Goal: Transaction & Acquisition: Purchase product/service

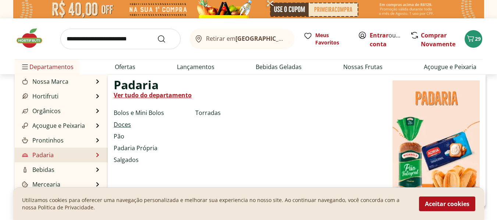
click at [125, 124] on link "Doces" at bounding box center [122, 124] width 17 height 9
select select "**********"
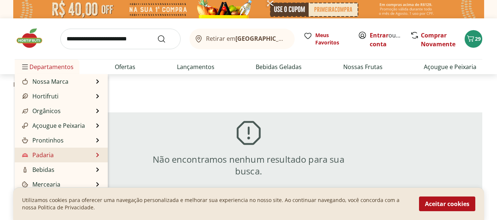
click at [39, 156] on link "Padaria" at bounding box center [37, 155] width 33 height 9
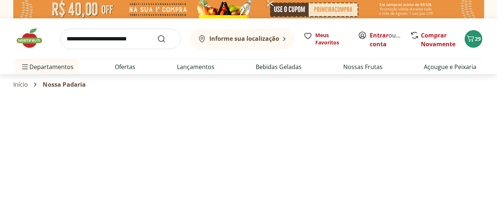
select select "**********"
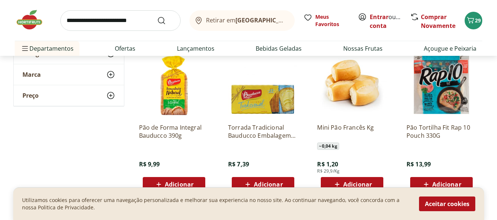
scroll to position [258, 0]
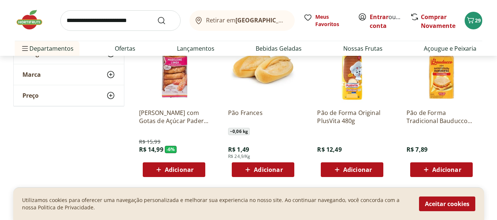
click at [265, 172] on span "Adicionar" at bounding box center [268, 170] width 29 height 6
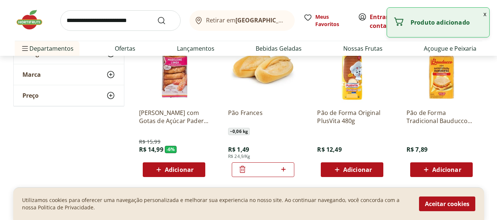
click at [285, 171] on icon at bounding box center [283, 169] width 9 height 9
click at [284, 171] on icon at bounding box center [284, 169] width 4 height 4
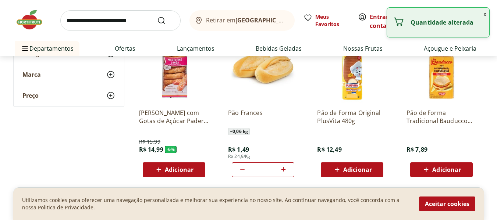
type input "*"
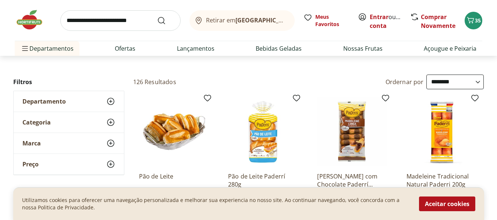
scroll to position [0, 0]
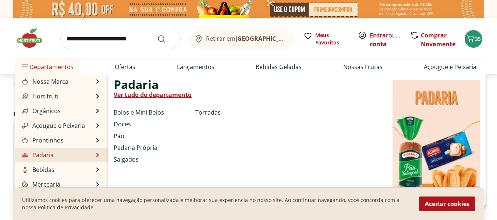
click at [133, 113] on link "Bolos e Mini Bolos" at bounding box center [139, 112] width 50 height 9
select select "**********"
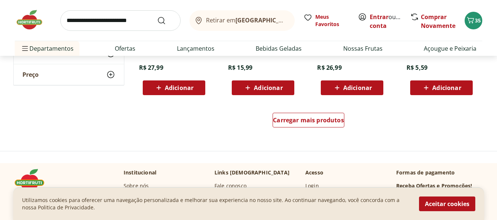
scroll to position [479, 0]
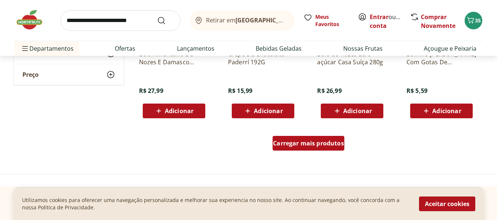
click at [293, 144] on span "Carregar mais produtos" at bounding box center [308, 144] width 71 height 6
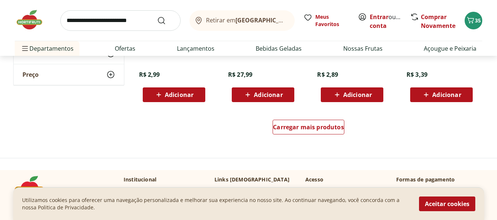
scroll to position [1031, 0]
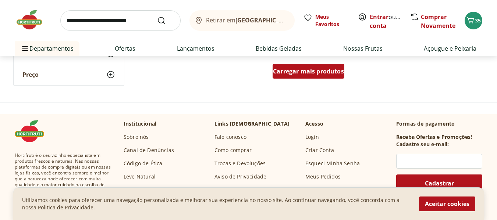
click at [303, 74] on span "Carregar mais produtos" at bounding box center [308, 71] width 71 height 6
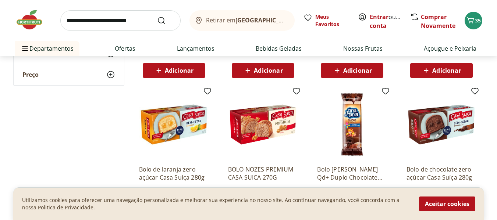
scroll to position [405, 0]
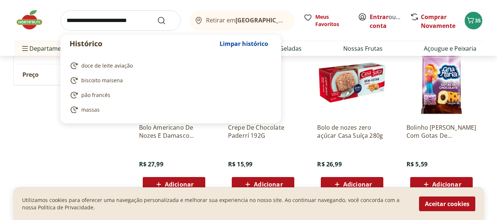
click at [68, 20] on input "search" at bounding box center [120, 20] width 120 height 21
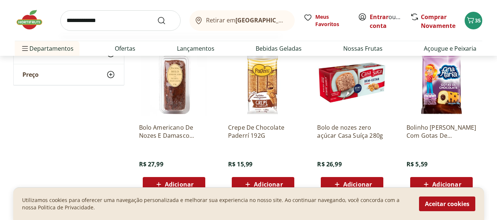
type input "**********"
click at [157, 16] on button "Submit Search" at bounding box center [166, 20] width 18 height 9
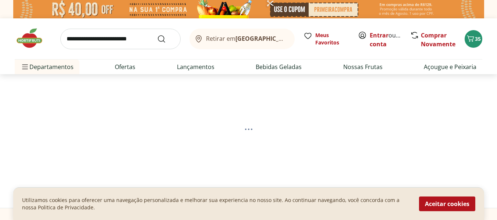
select select "**********"
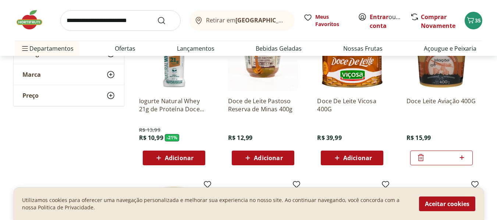
scroll to position [147, 0]
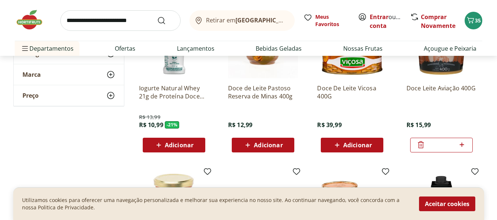
click at [419, 147] on icon at bounding box center [421, 145] width 9 height 9
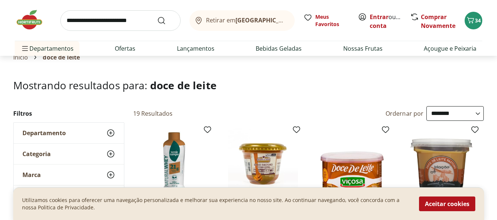
scroll to position [0, 0]
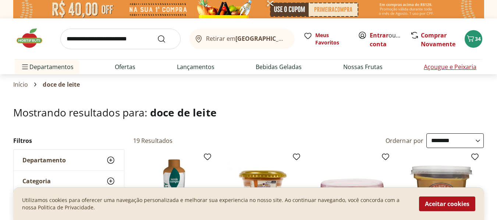
click at [433, 70] on link "Açougue e Peixaria" at bounding box center [450, 67] width 53 height 9
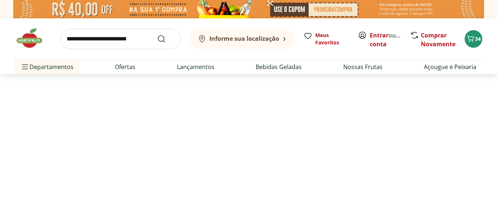
select select "**********"
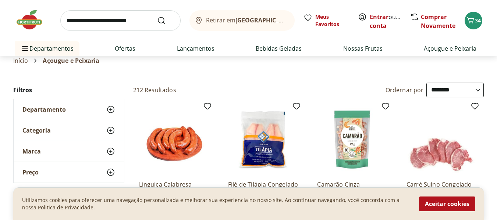
scroll to position [37, 0]
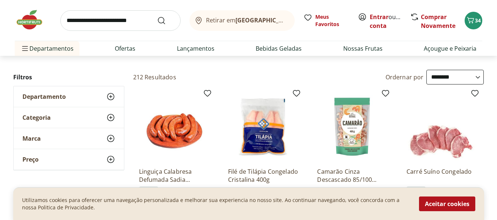
click at [48, 95] on span "Departamento" at bounding box center [43, 96] width 43 height 7
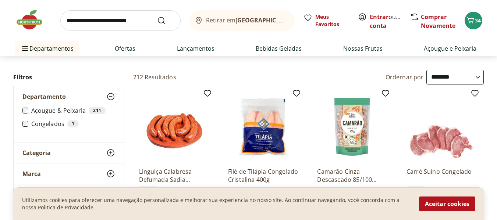
click at [50, 112] on label "Açougue & Peixaria 211" at bounding box center [73, 110] width 84 height 7
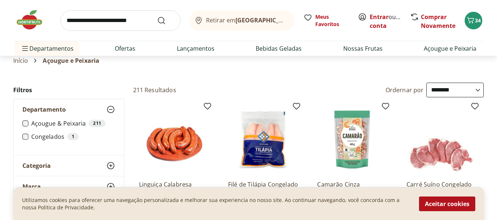
scroll to position [37, 0]
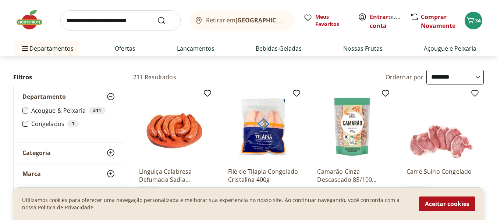
click at [110, 155] on icon at bounding box center [110, 153] width 9 height 9
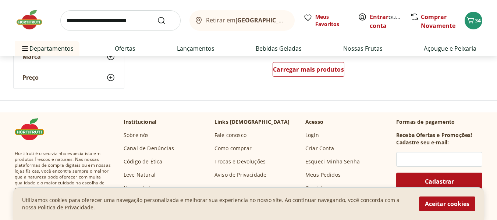
scroll to position [479, 0]
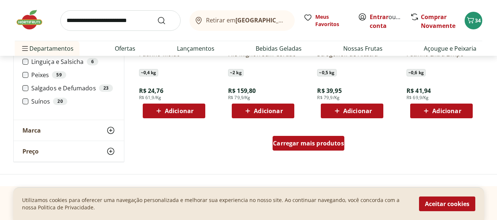
click at [298, 147] on span "Carregar mais produtos" at bounding box center [308, 144] width 71 height 6
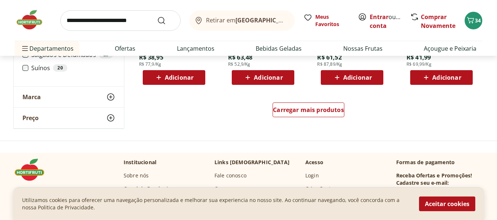
scroll to position [994, 0]
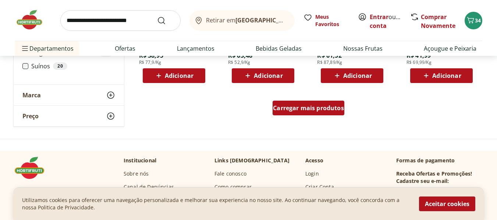
click at [297, 114] on div "Carregar mais produtos" at bounding box center [309, 108] width 72 height 15
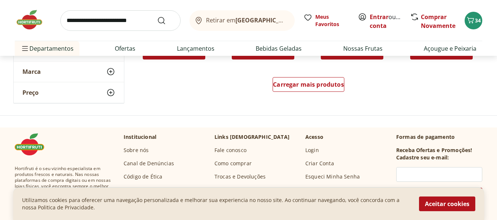
scroll to position [1509, 0]
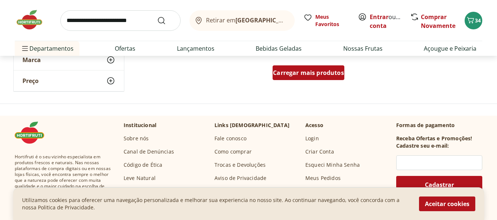
click at [300, 74] on span "Carregar mais produtos" at bounding box center [308, 73] width 71 height 6
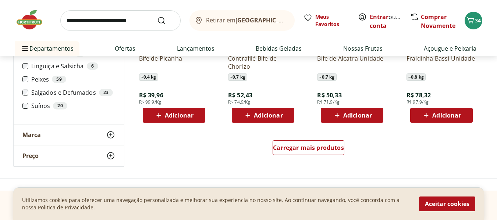
scroll to position [1951, 0]
